Goal: Communication & Community: Answer question/provide support

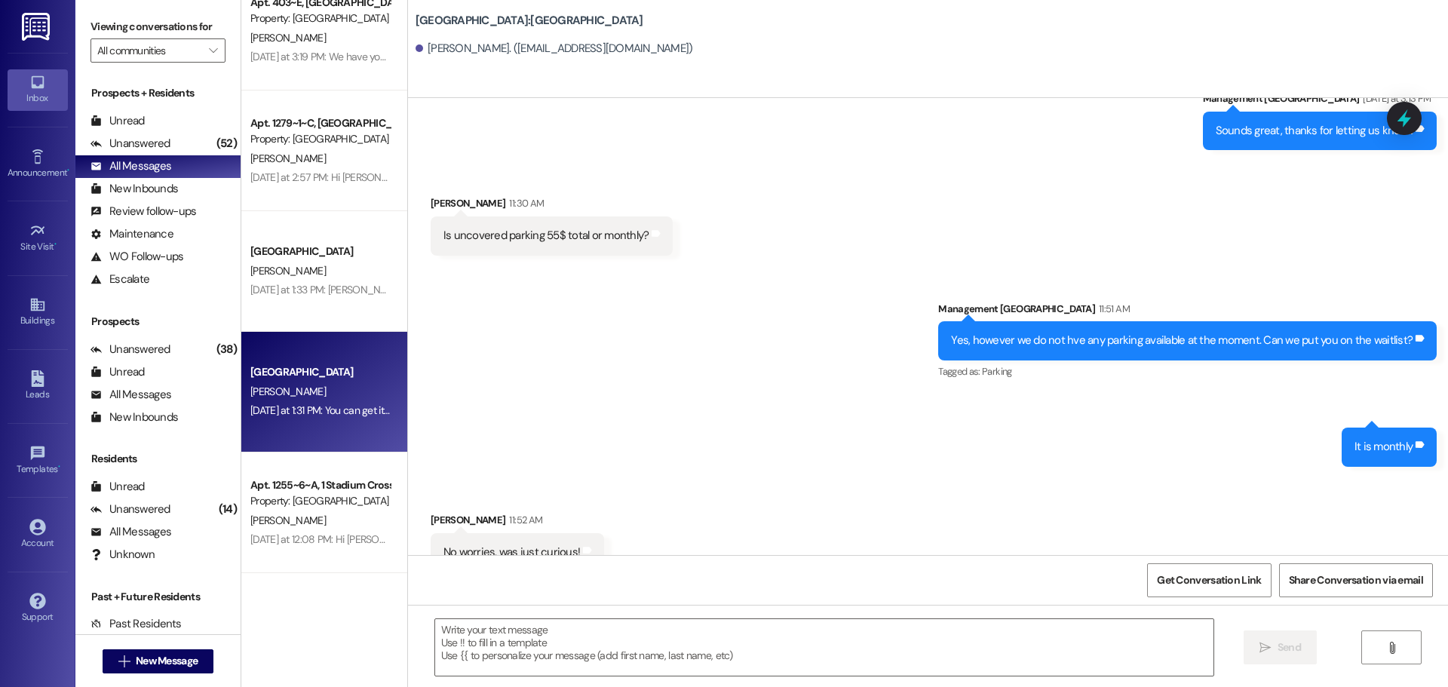
scroll to position [1525, 0]
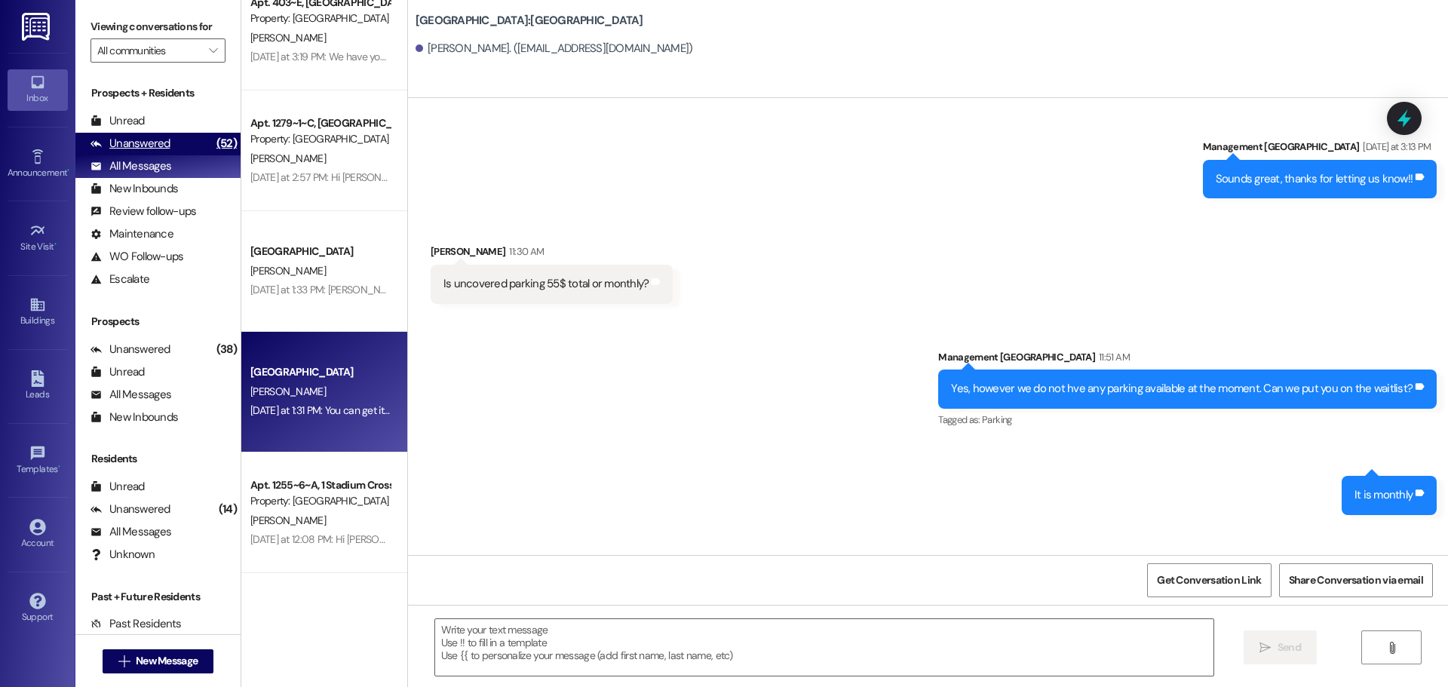
click at [137, 137] on div "Unanswered" at bounding box center [131, 144] width 80 height 16
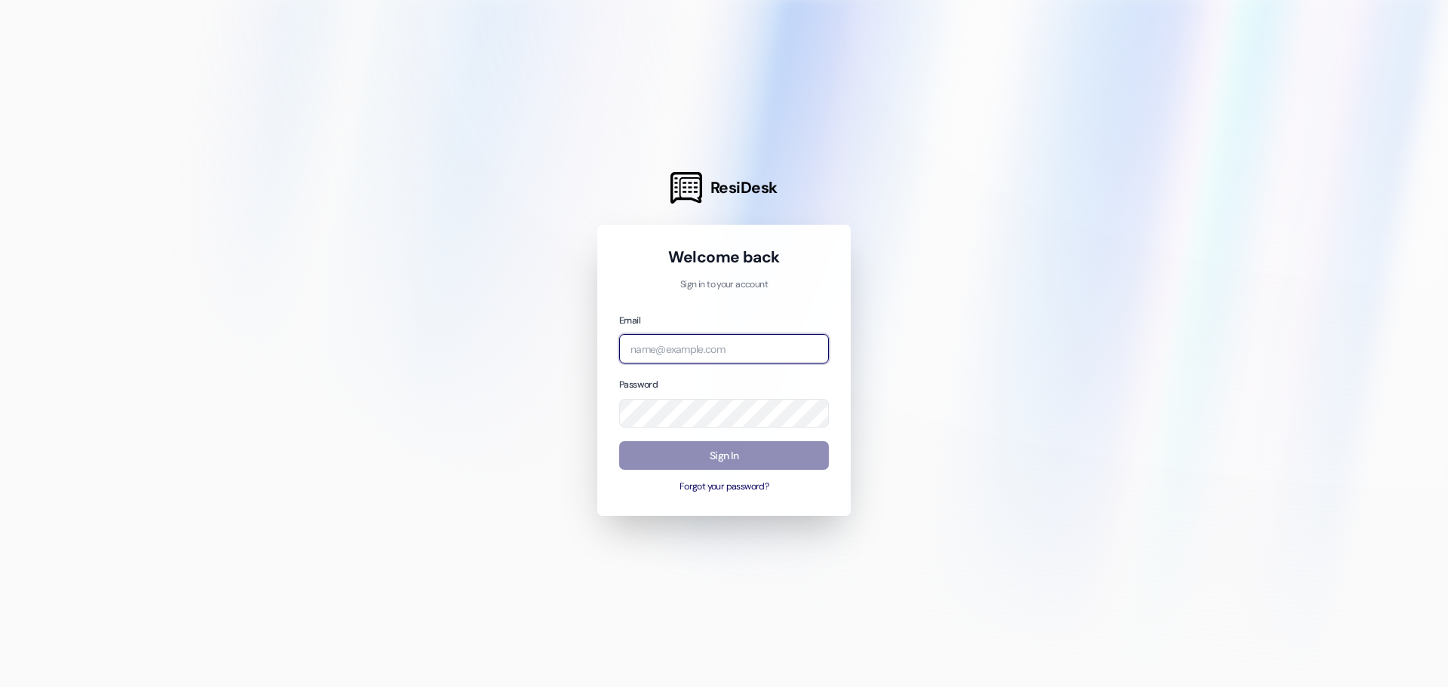
type input "[EMAIL_ADDRESS][DOMAIN_NAME]"
click at [722, 461] on button "Sign In" at bounding box center [724, 455] width 210 height 29
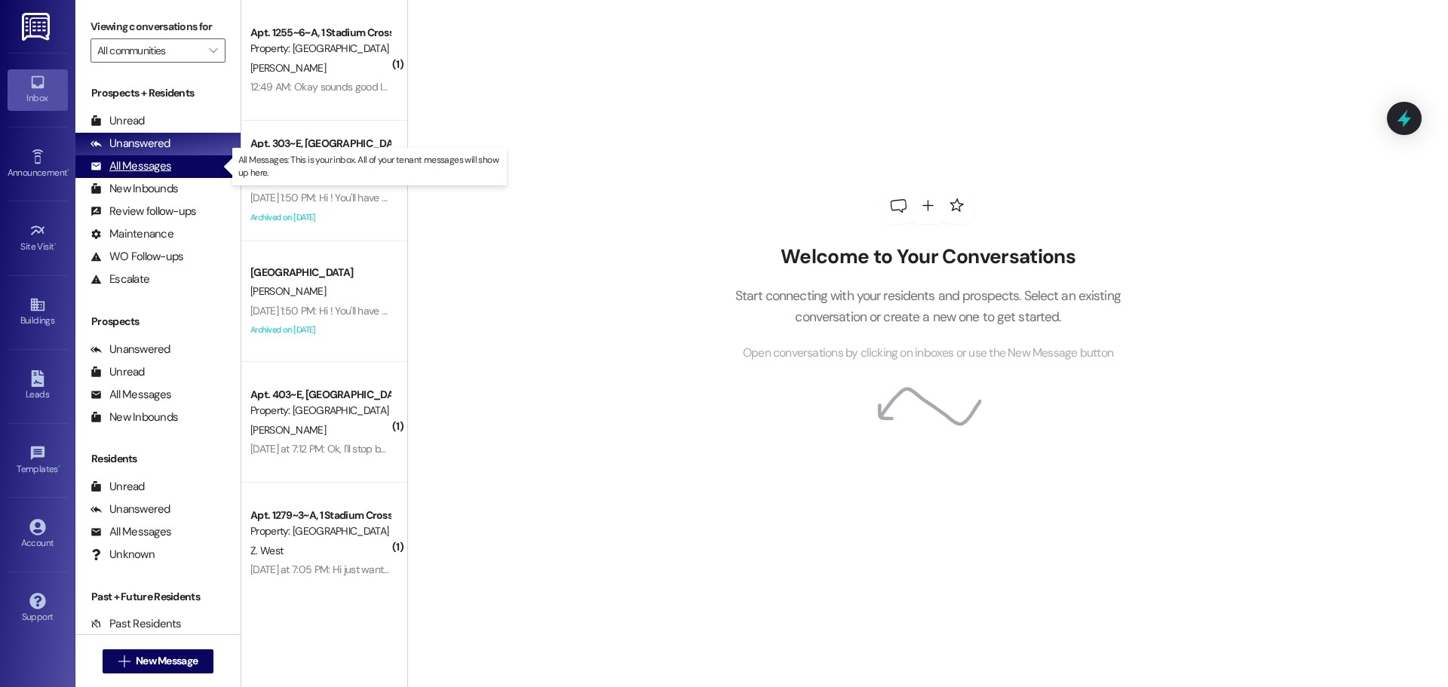
click at [155, 164] on div "All Messages" at bounding box center [131, 166] width 81 height 16
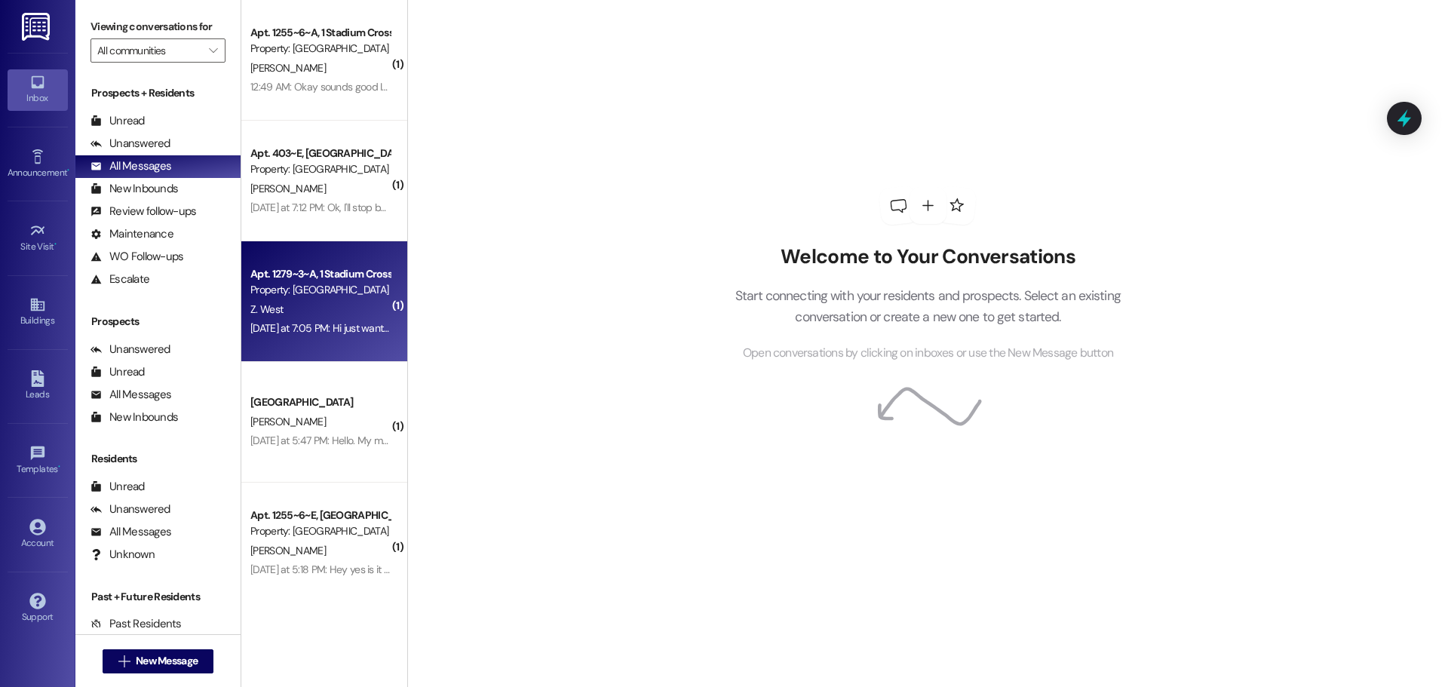
click at [302, 343] on div "Apt. 1279~3~A, 1 Stadium Crossing Property: Stadium Crossing Z. West Yesterday …" at bounding box center [324, 301] width 166 height 121
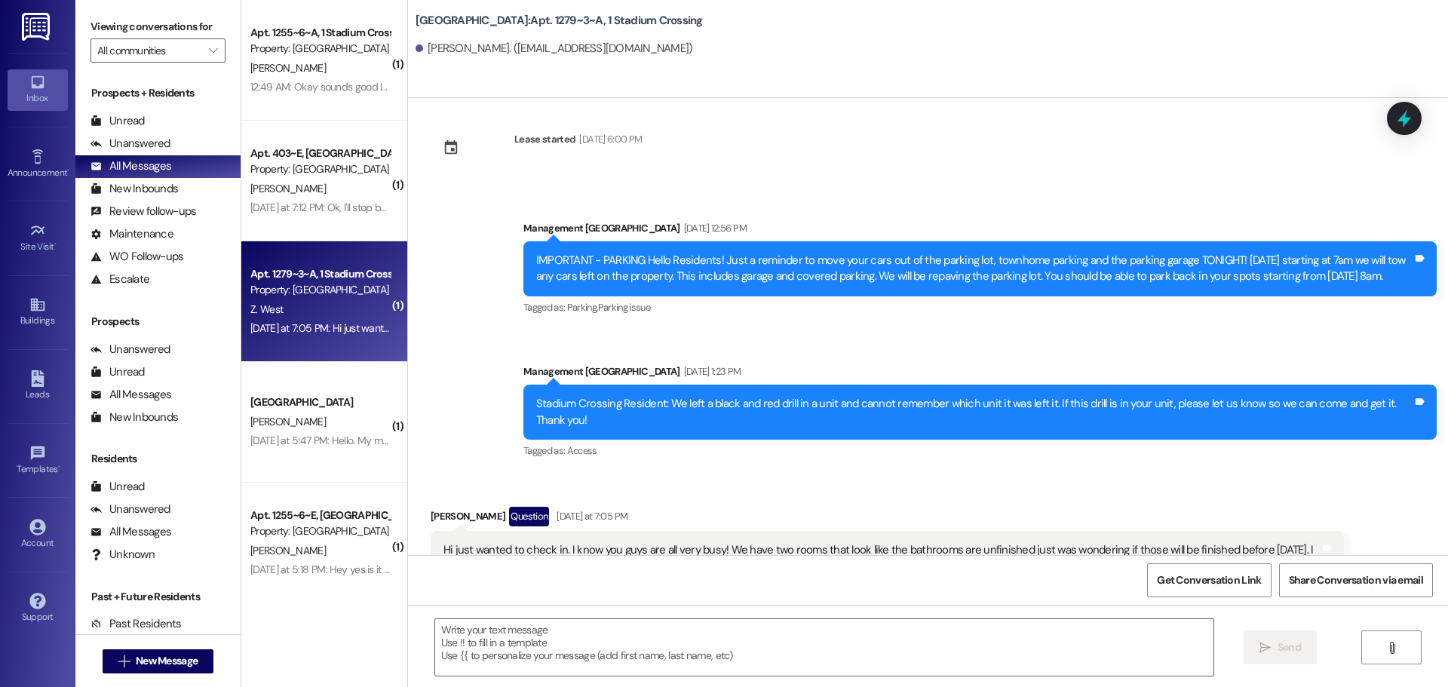
scroll to position [11741, 0]
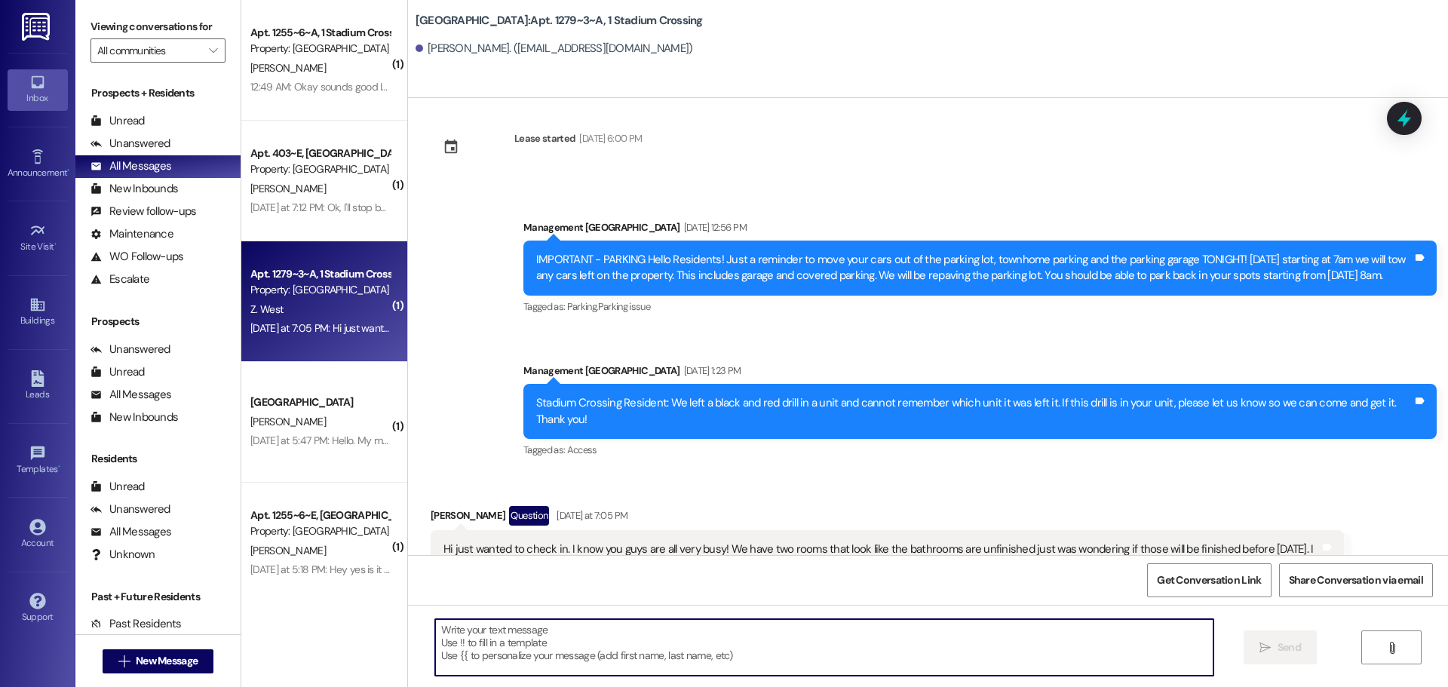
click at [559, 653] on textarea at bounding box center [824, 647] width 779 height 57
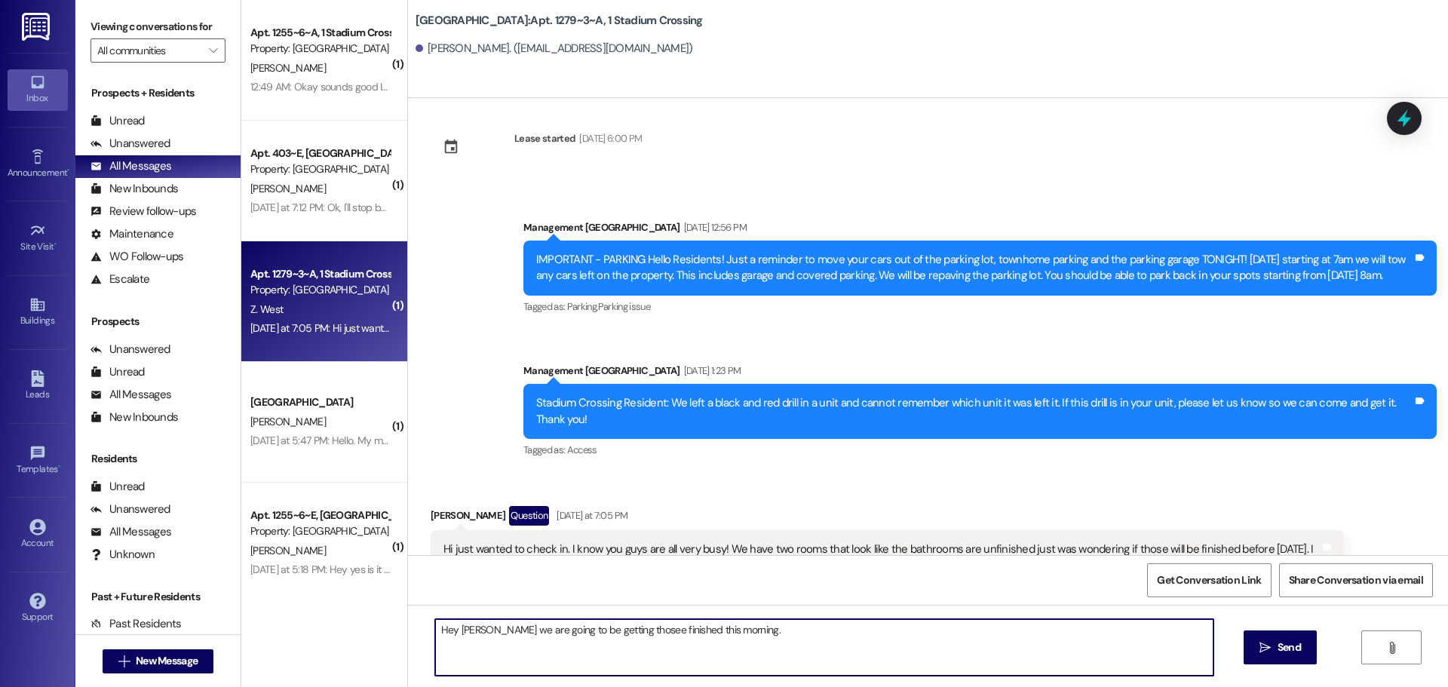
click at [612, 631] on textarea "Hey Zoe we are going to be getting thosee finished this morning." at bounding box center [824, 647] width 779 height 57
click at [726, 634] on textarea "Hey Zoe we are going to be getting those finished this morning." at bounding box center [824, 647] width 779 height 57
type textarea "Hey Zoe we are going to be getting those finished this morning. Thank you so mu…"
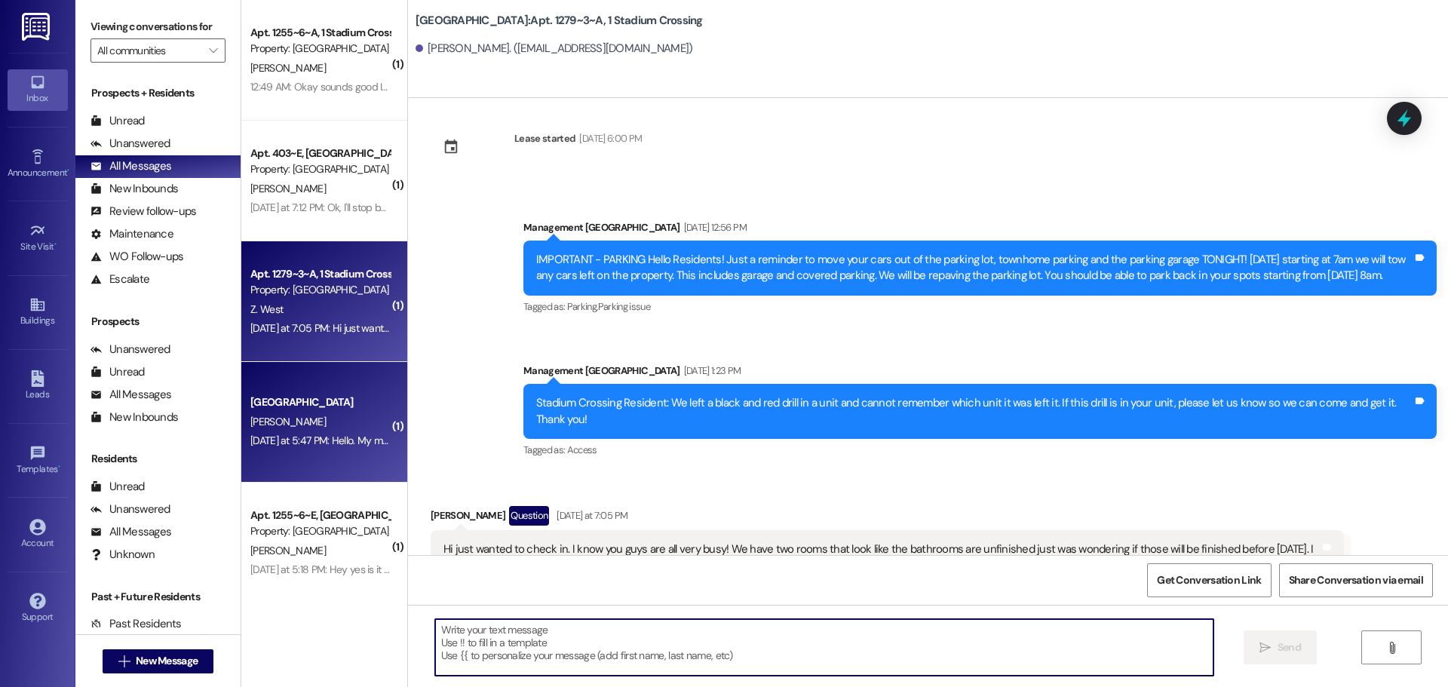
scroll to position [11740, 0]
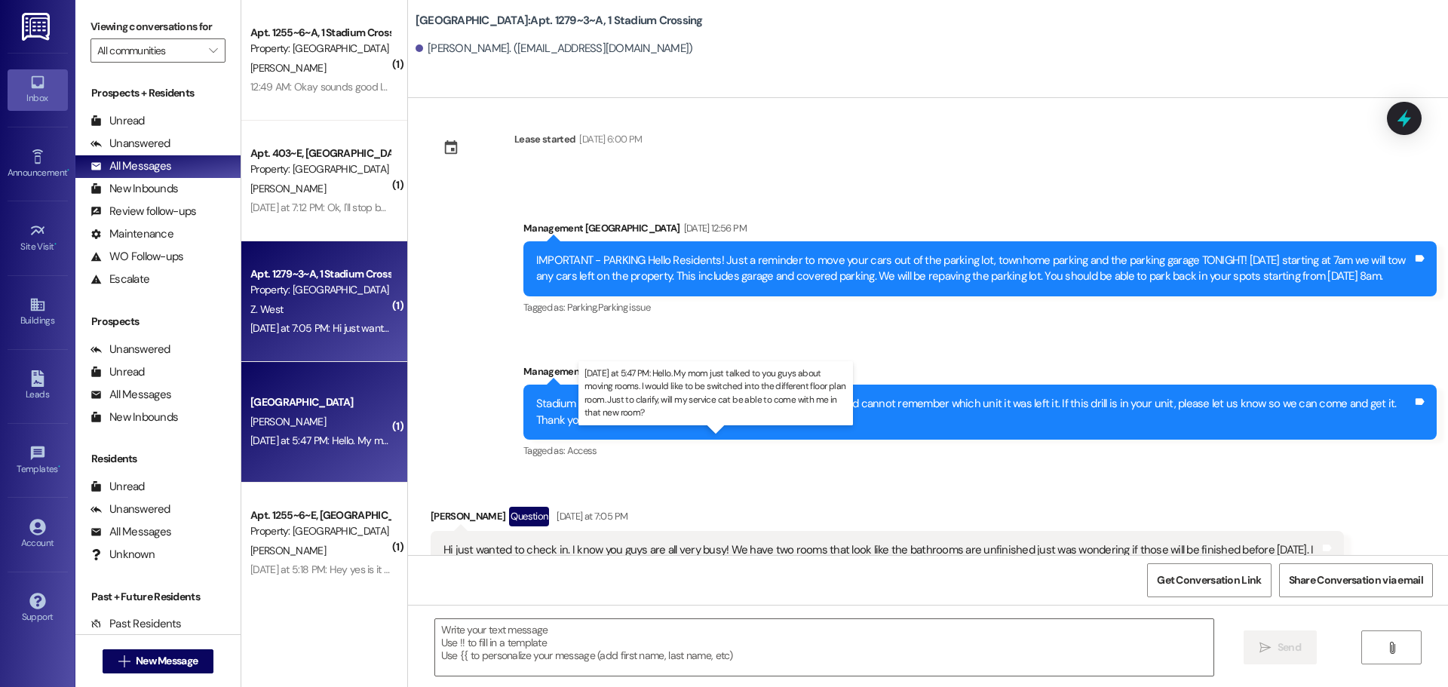
click at [318, 447] on div "Yesterday at 5:47 PM: Hello. My mom just talked to you guys about moving rooms.…" at bounding box center [720, 441] width 940 height 14
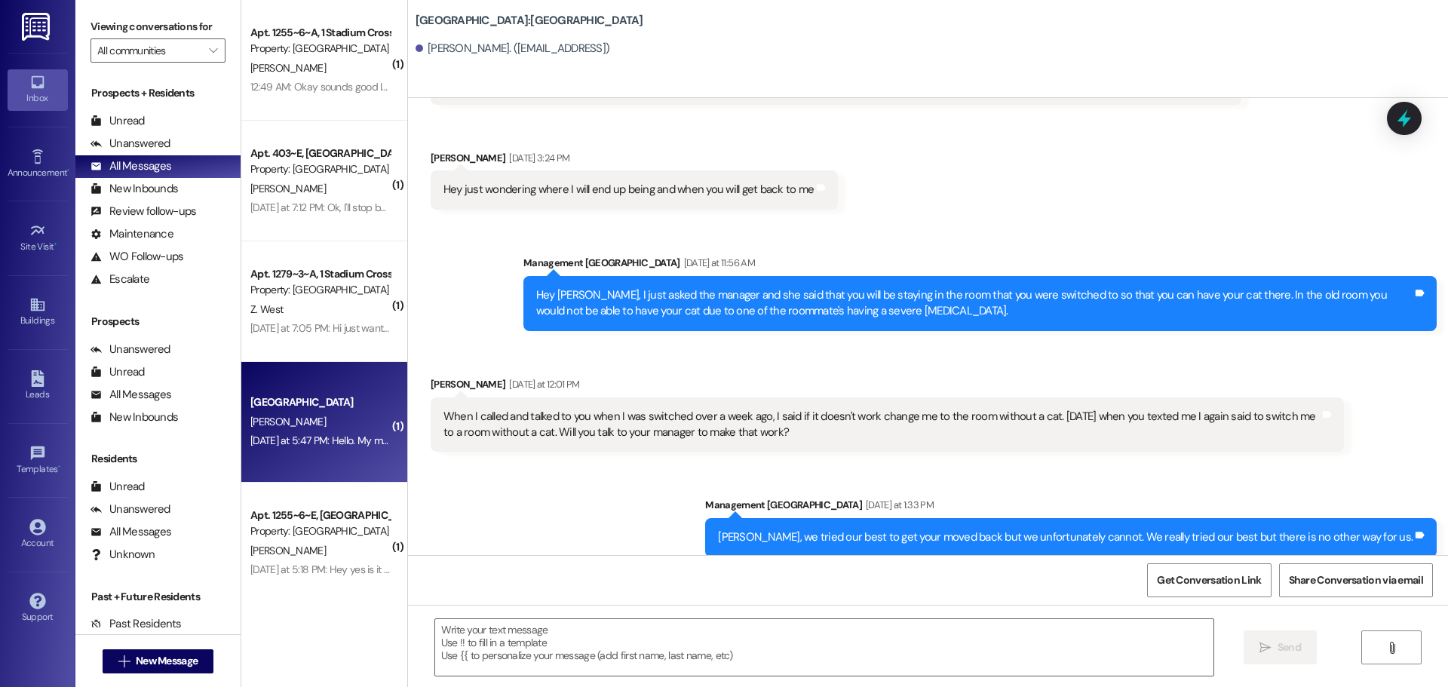
scroll to position [4811, 0]
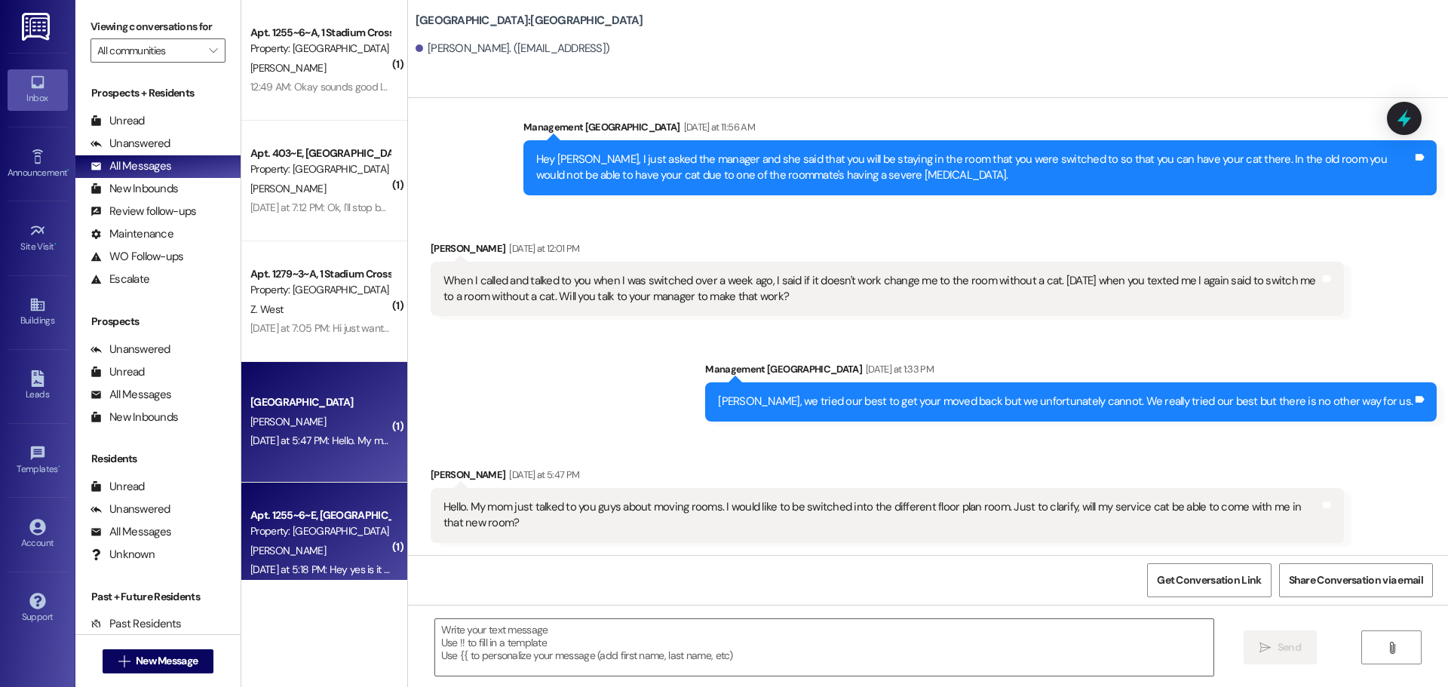
click at [310, 540] on div "Apt. 1255~6~E, 1 Stadium Crossing Property: Stadium Crossing" at bounding box center [320, 523] width 143 height 35
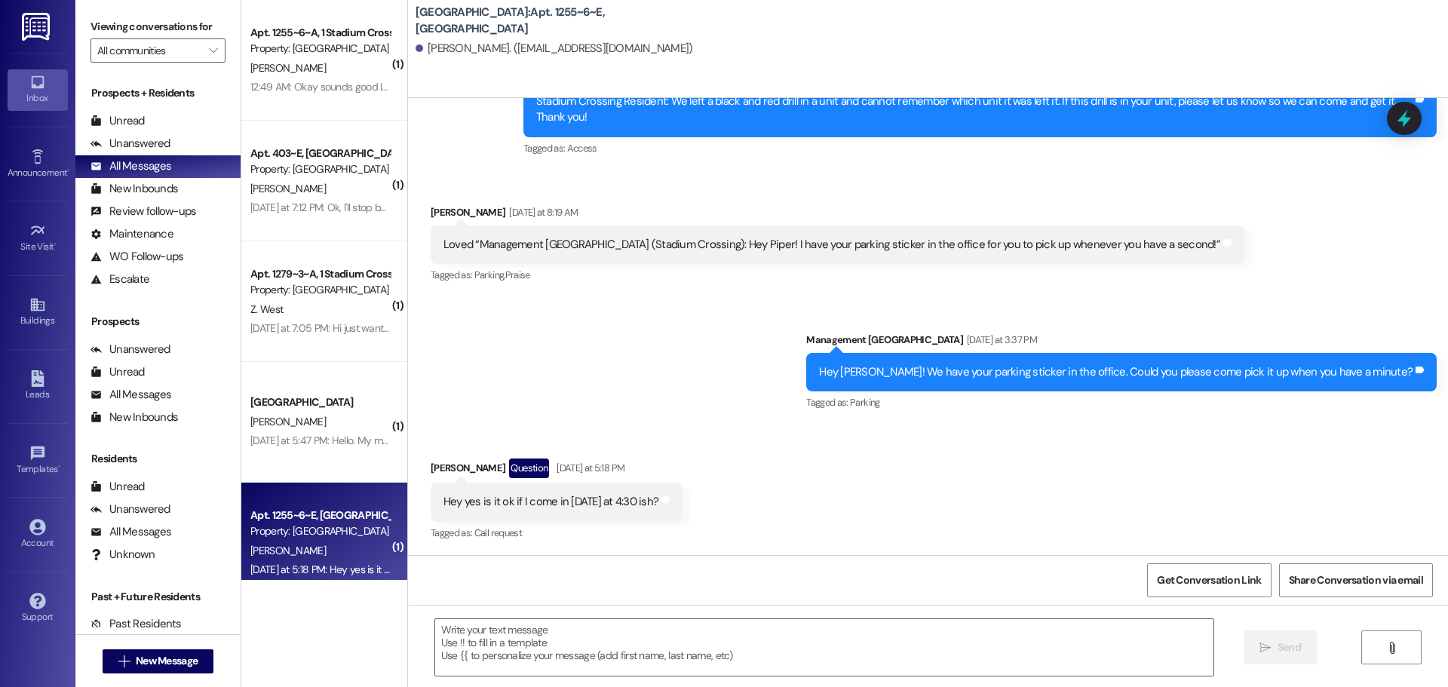
scroll to position [2937, 0]
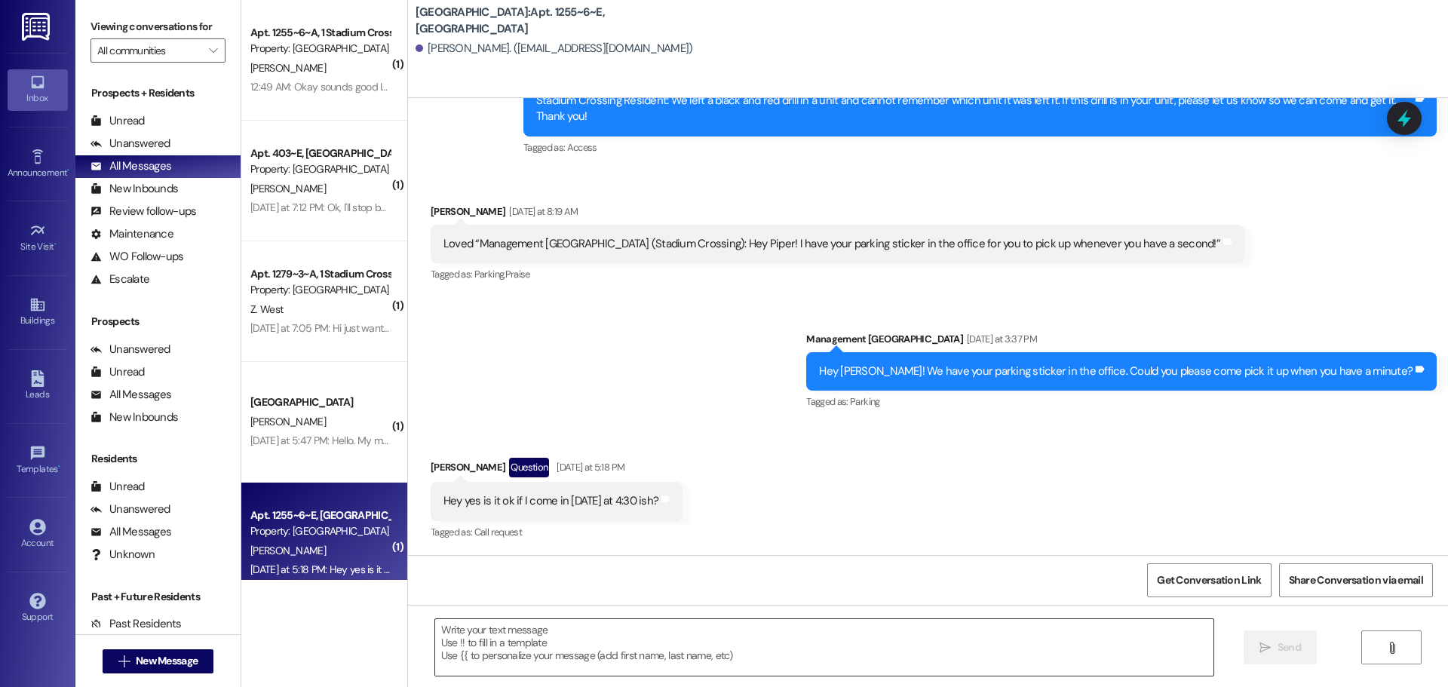
click at [543, 627] on textarea at bounding box center [824, 647] width 779 height 57
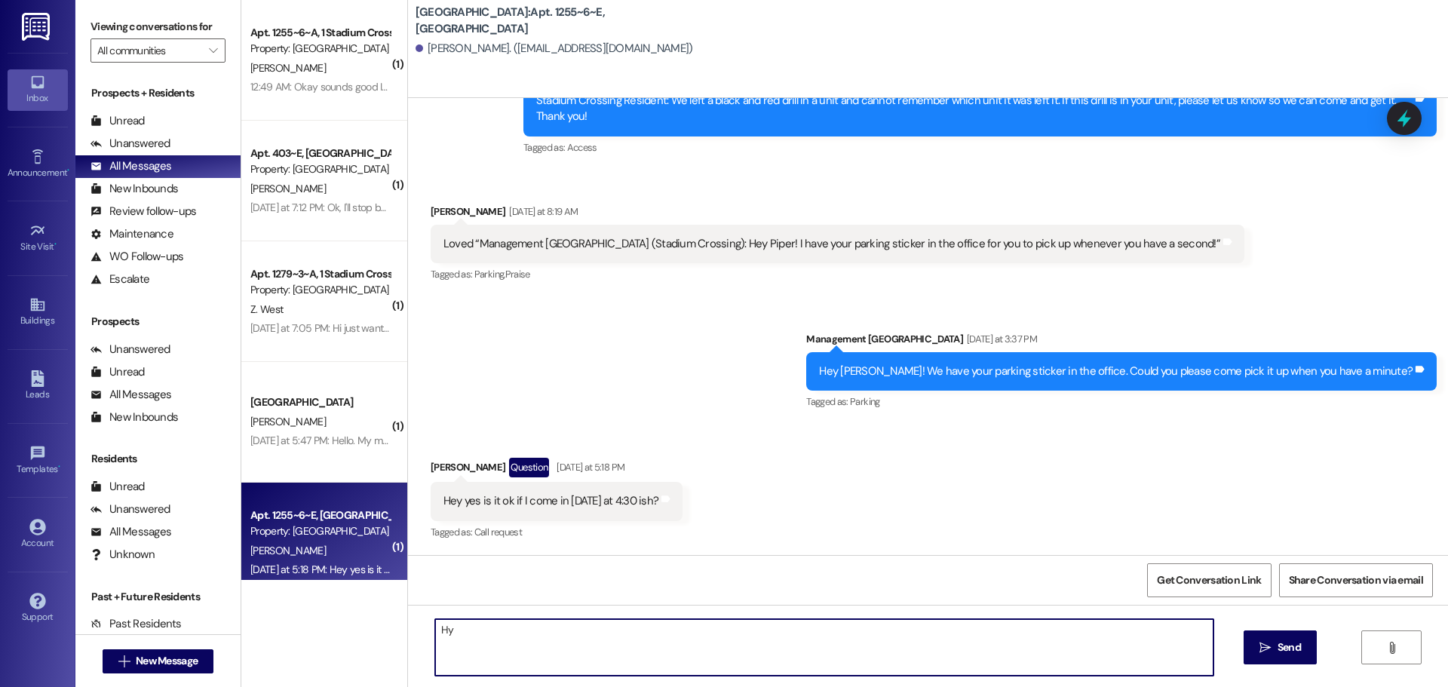
type textarea "H"
type textarea "Hey Piper! Absolutely! We will be here! Thank you so much."
